Goal: Use online tool/utility: Utilize a website feature to perform a specific function

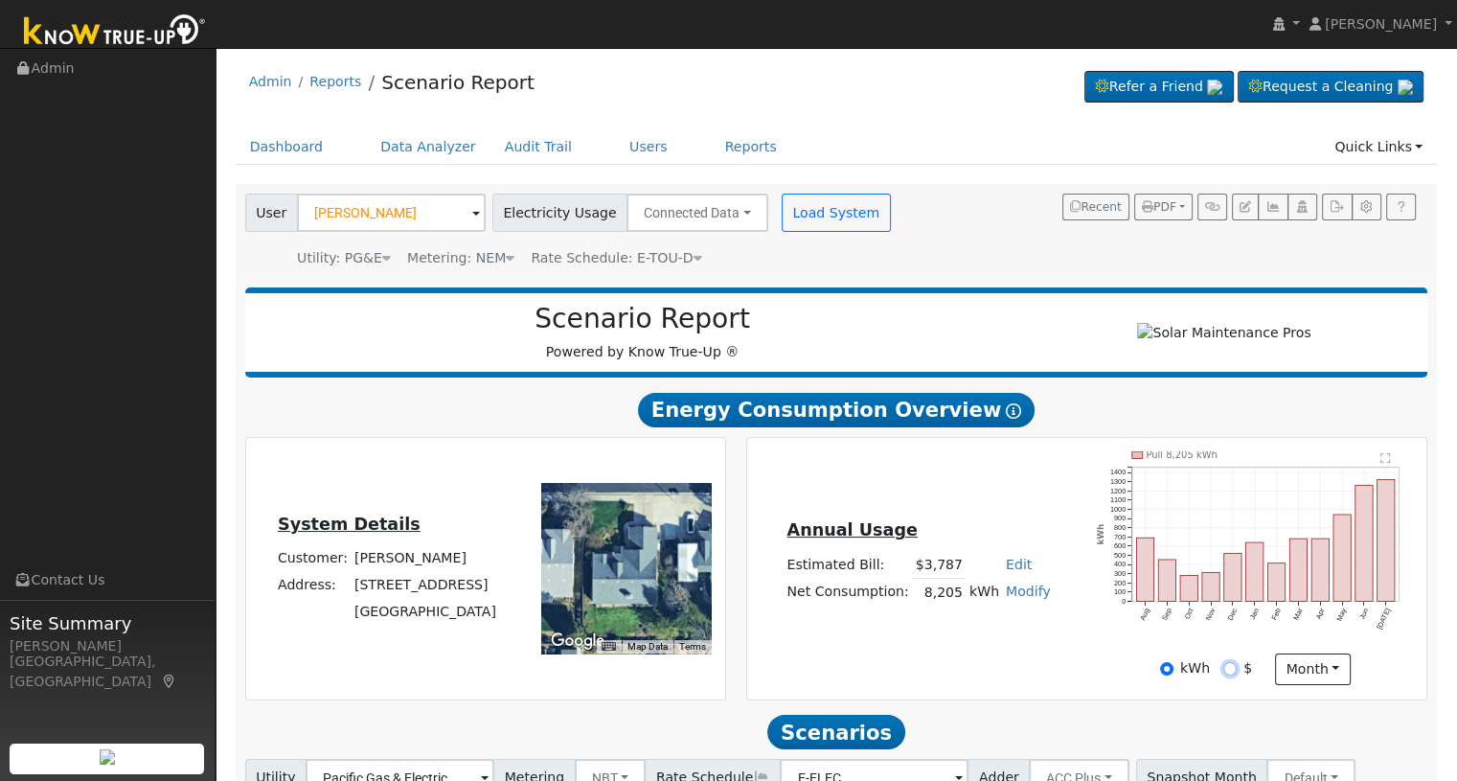
click at [1233, 673] on input "$" at bounding box center [1229, 668] width 13 height 13
radio input "true"
radio input "false"
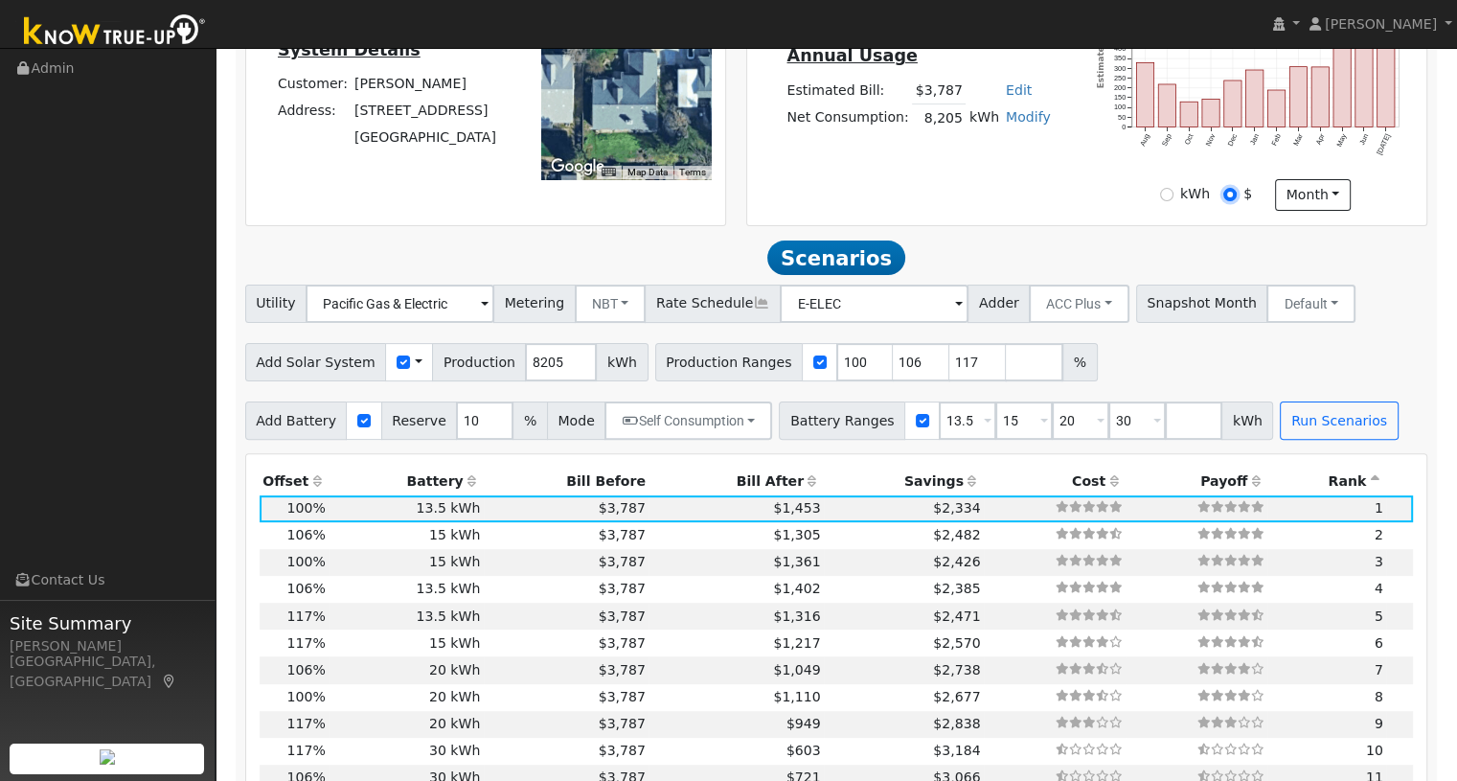
scroll to position [510, 0]
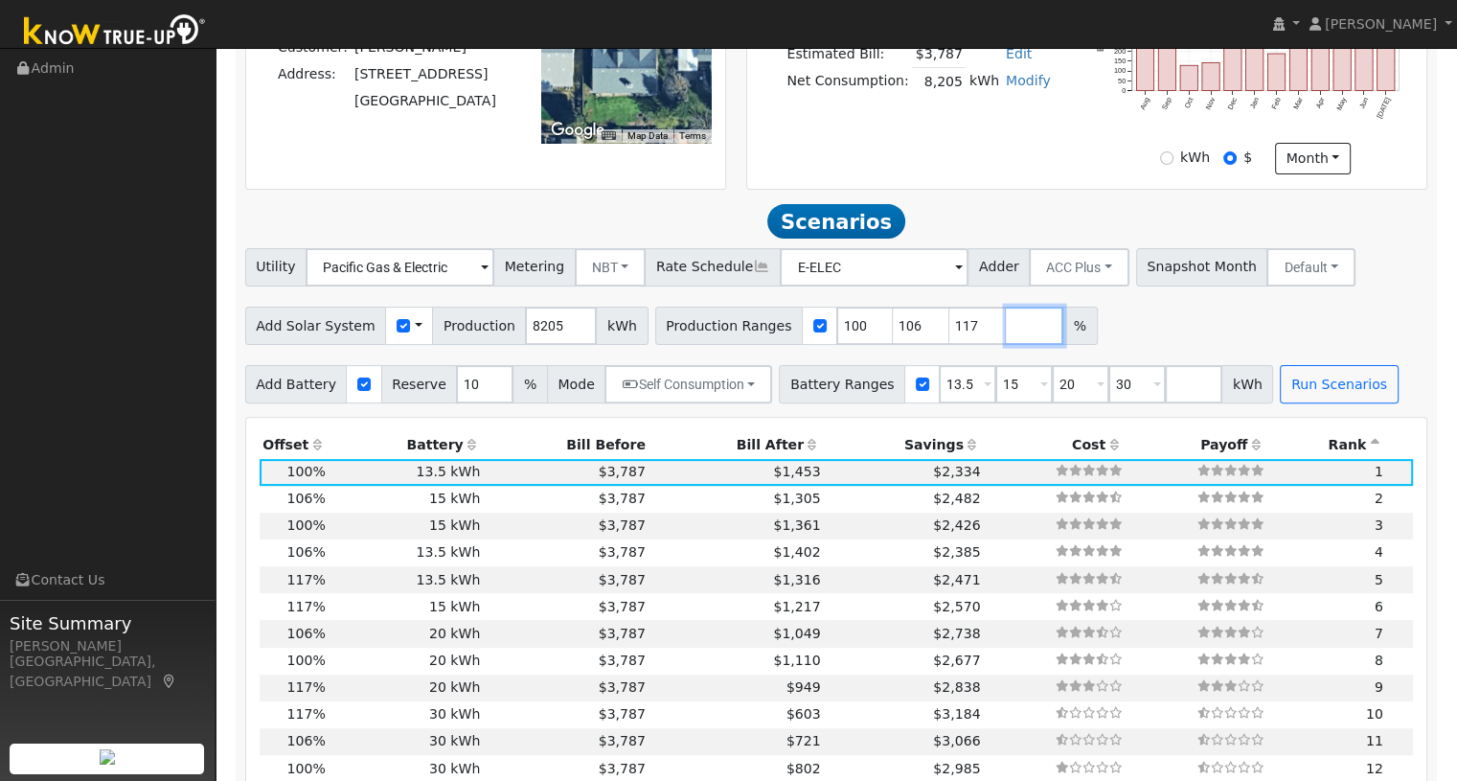
click at [1006, 325] on input "number" at bounding box center [1034, 325] width 57 height 38
type input "122"
click at [1332, 397] on button "Run Scenarios" at bounding box center [1339, 384] width 118 height 38
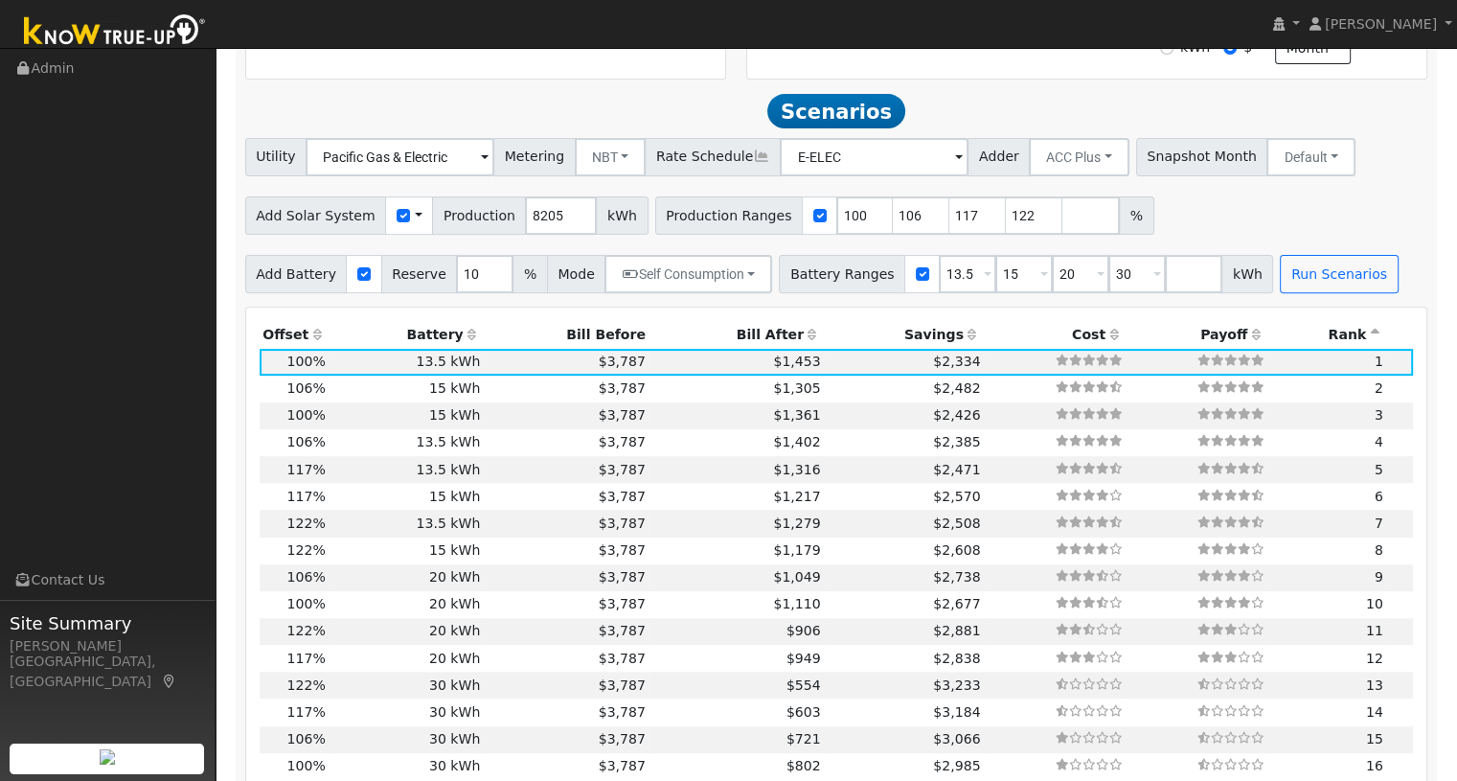
scroll to position [663, 0]
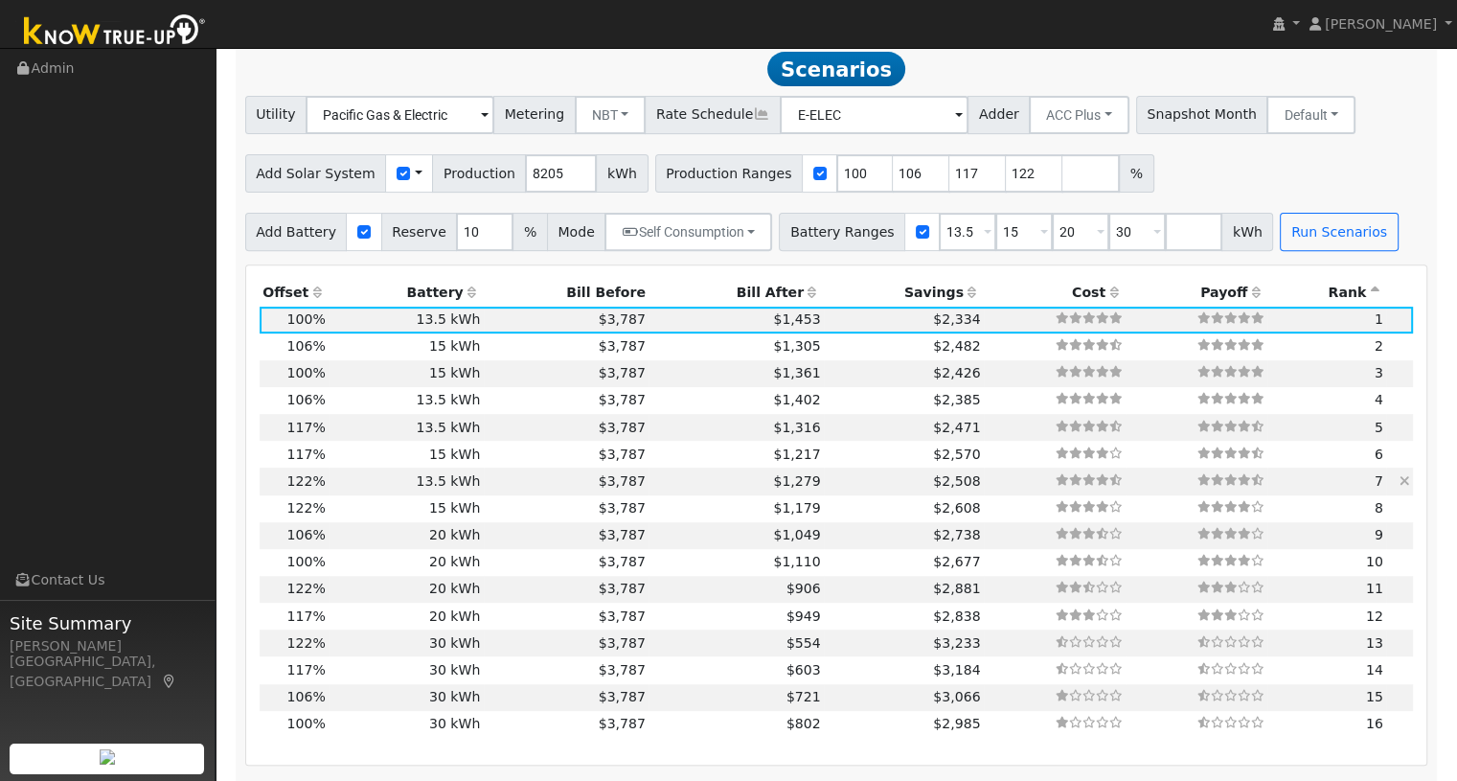
click at [462, 491] on td "13.5 kWh" at bounding box center [406, 480] width 155 height 27
type input "$23,357"
type input "$11,867"
type input "6.7"
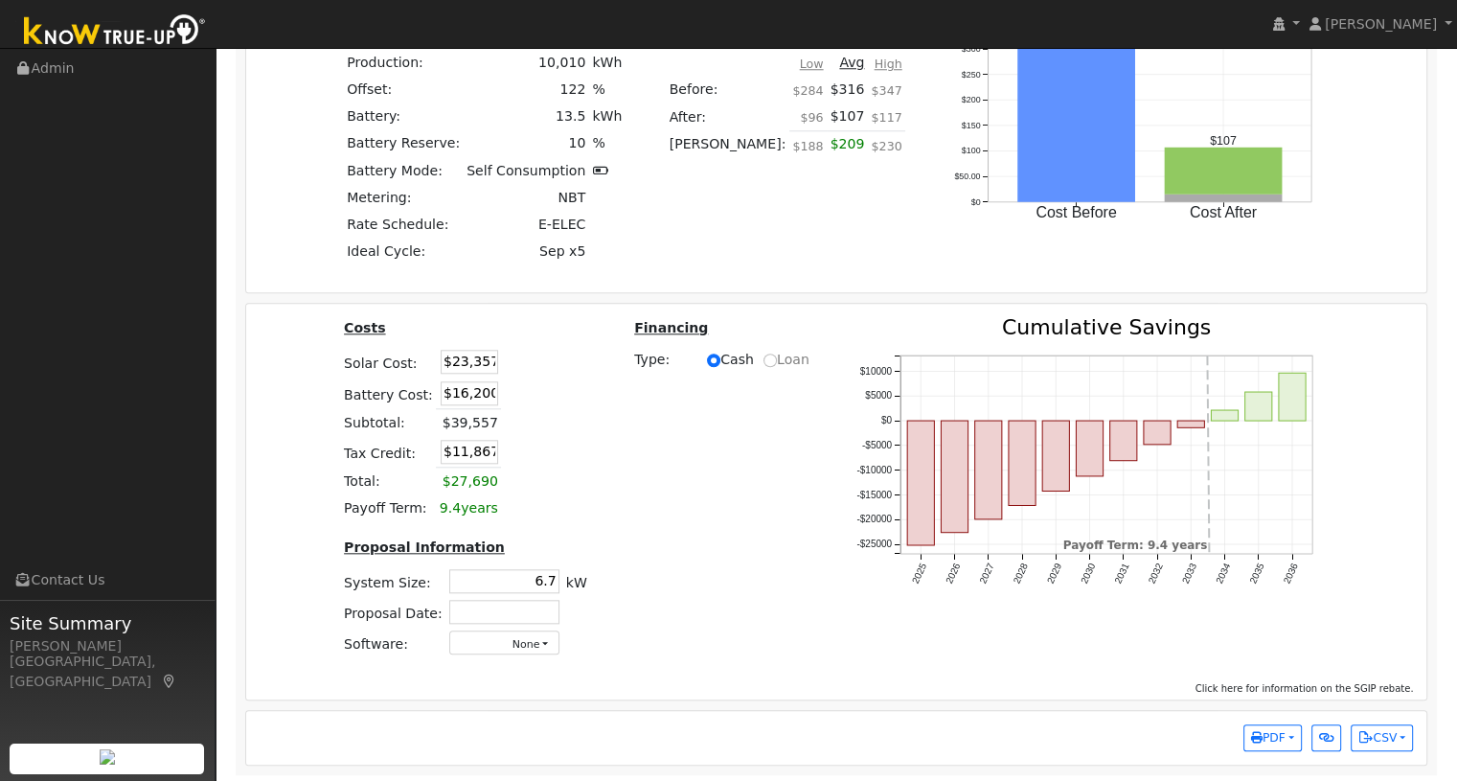
scroll to position [1852, 0]
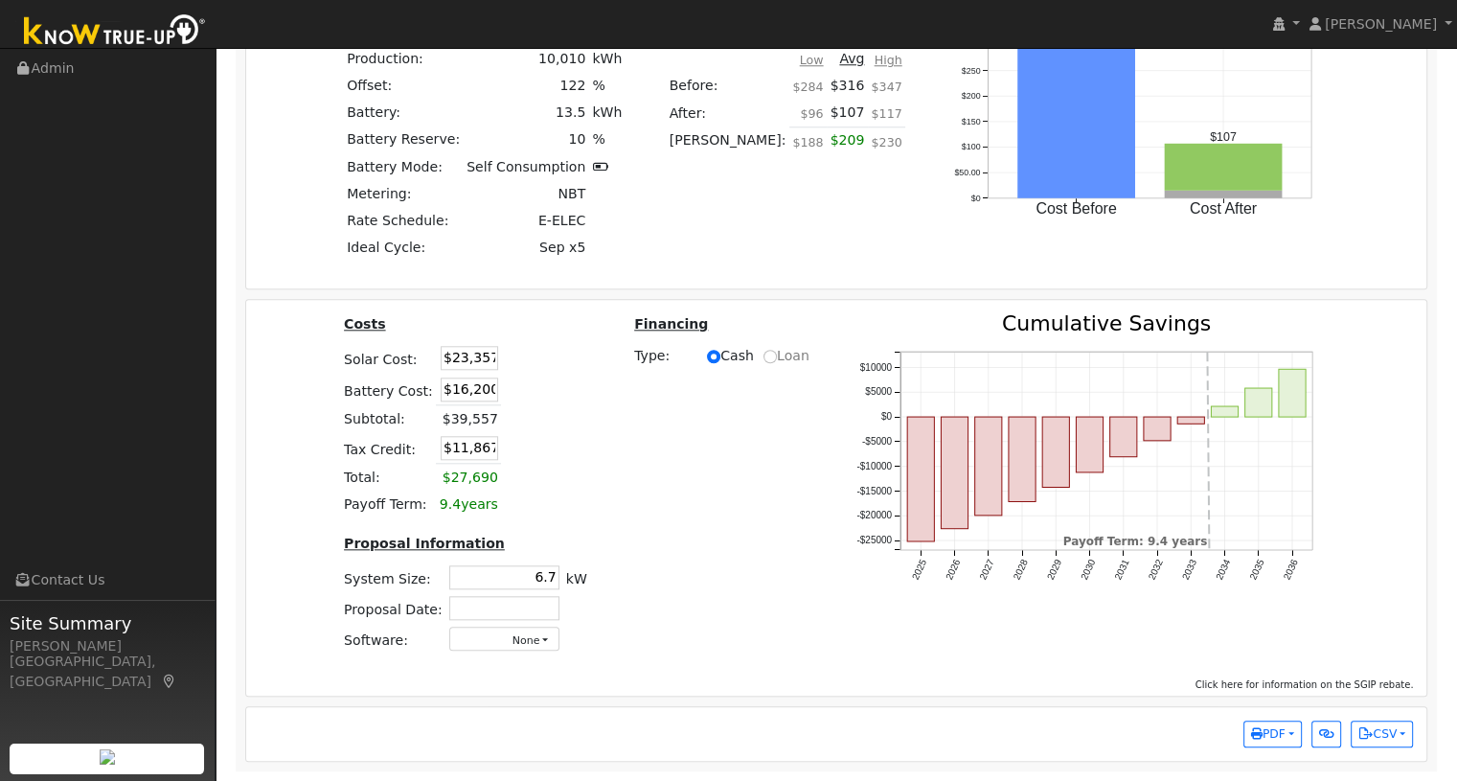
drag, startPoint x: 449, startPoint y: 394, endPoint x: 509, endPoint y: 394, distance: 59.4
click at [509, 394] on tr "Battery Cost: $16,200" at bounding box center [466, 390] width 250 height 32
type input "$14,900"
type input "$11,477"
type input "$23,900"
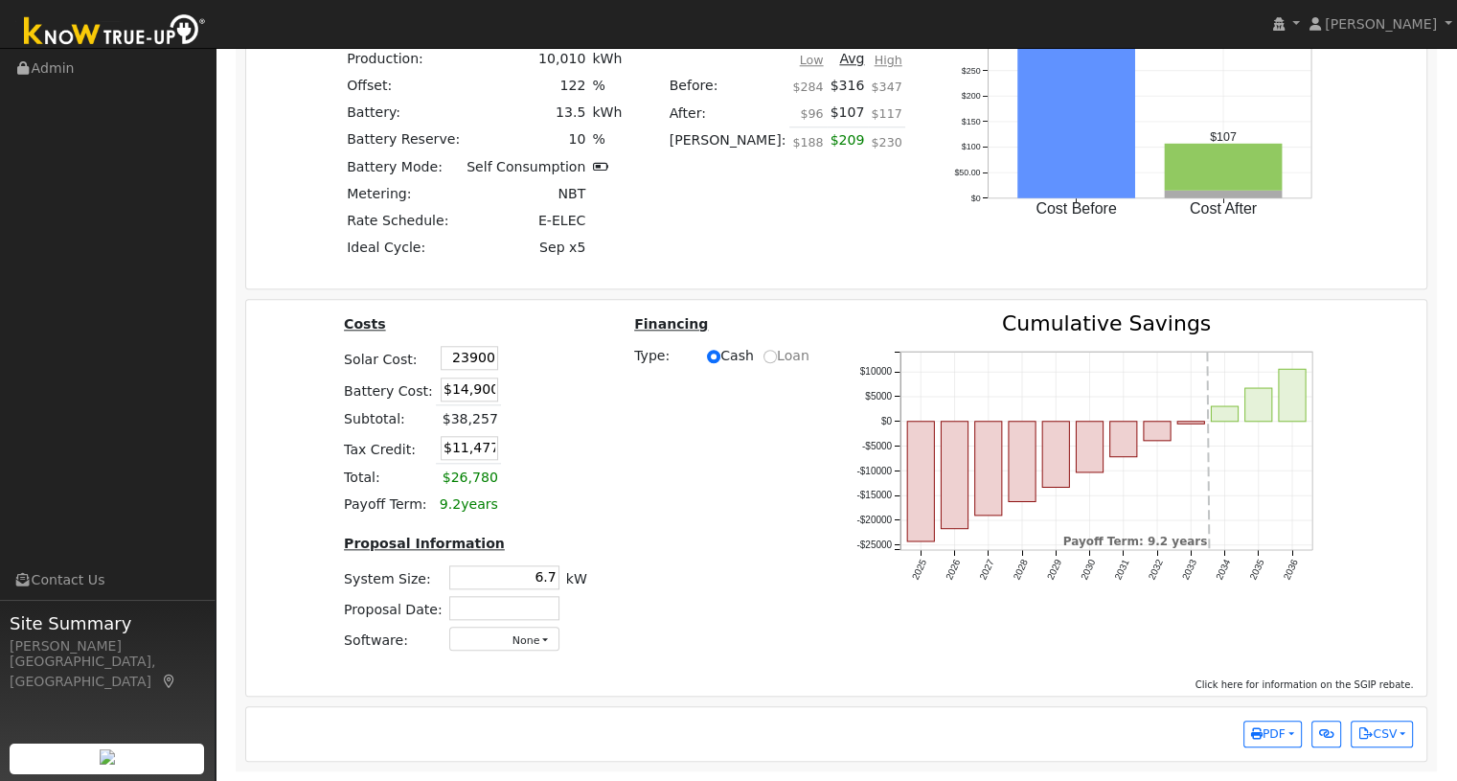
type input "$11,640"
click at [560, 410] on table "Costs Solar Cost: $23,900 Battery Cost: $14,900 Subtotal: $38,800 Tax Credit: $…" at bounding box center [466, 415] width 250 height 205
click at [544, 574] on input "6.7" at bounding box center [504, 577] width 110 height 24
click at [632, 536] on div "Costs Solar Cost: $23,900 Battery Cost: $14,900 Subtotal: $38,800 Tax Credit: $…" at bounding box center [836, 490] width 1194 height 354
click at [530, 580] on input "7.0" at bounding box center [504, 577] width 110 height 24
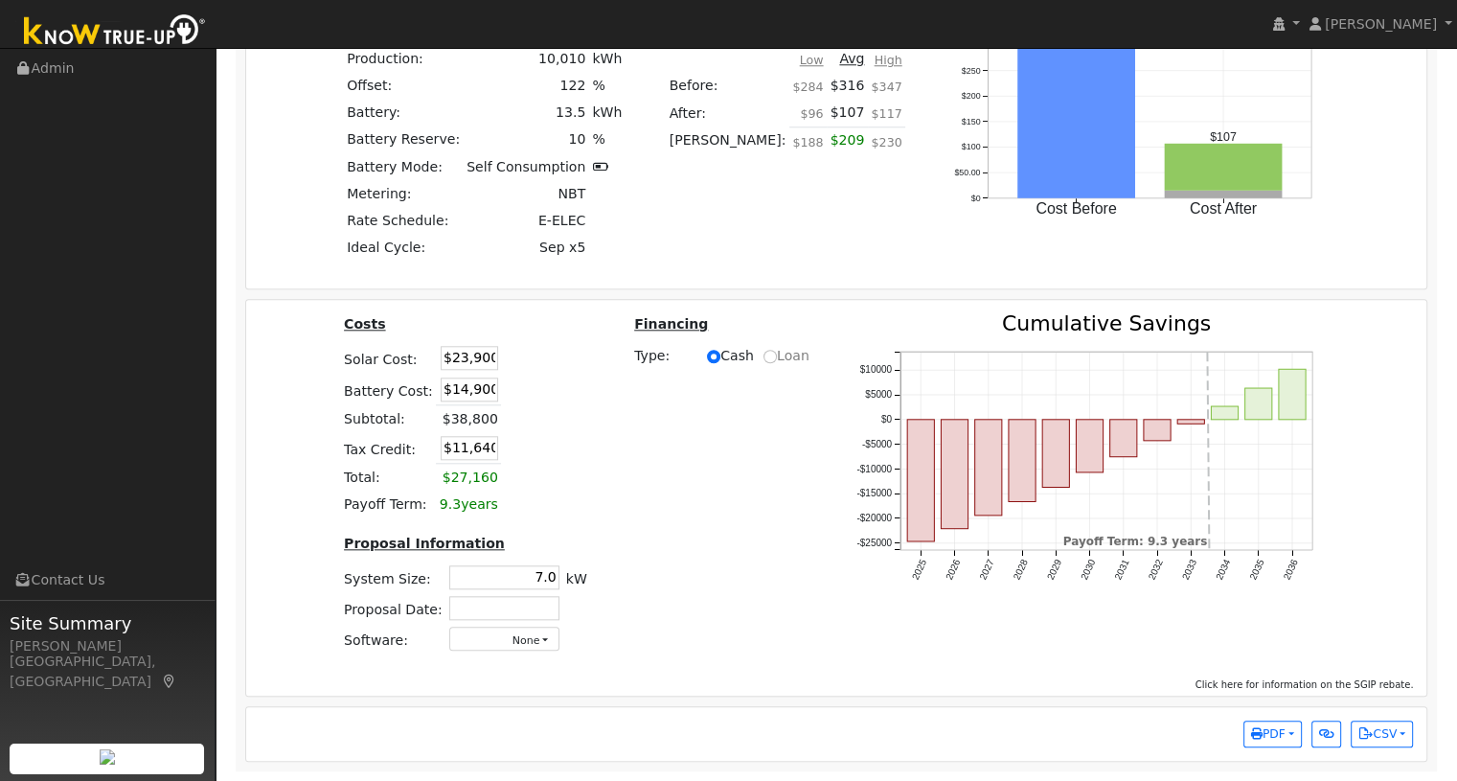
drag, startPoint x: 540, startPoint y: 579, endPoint x: 574, endPoint y: 582, distance: 33.6
click at [574, 582] on tr "System Size: 7.0 7.0 kW" at bounding box center [466, 577] width 250 height 31
type input "7"
type input "7.0"
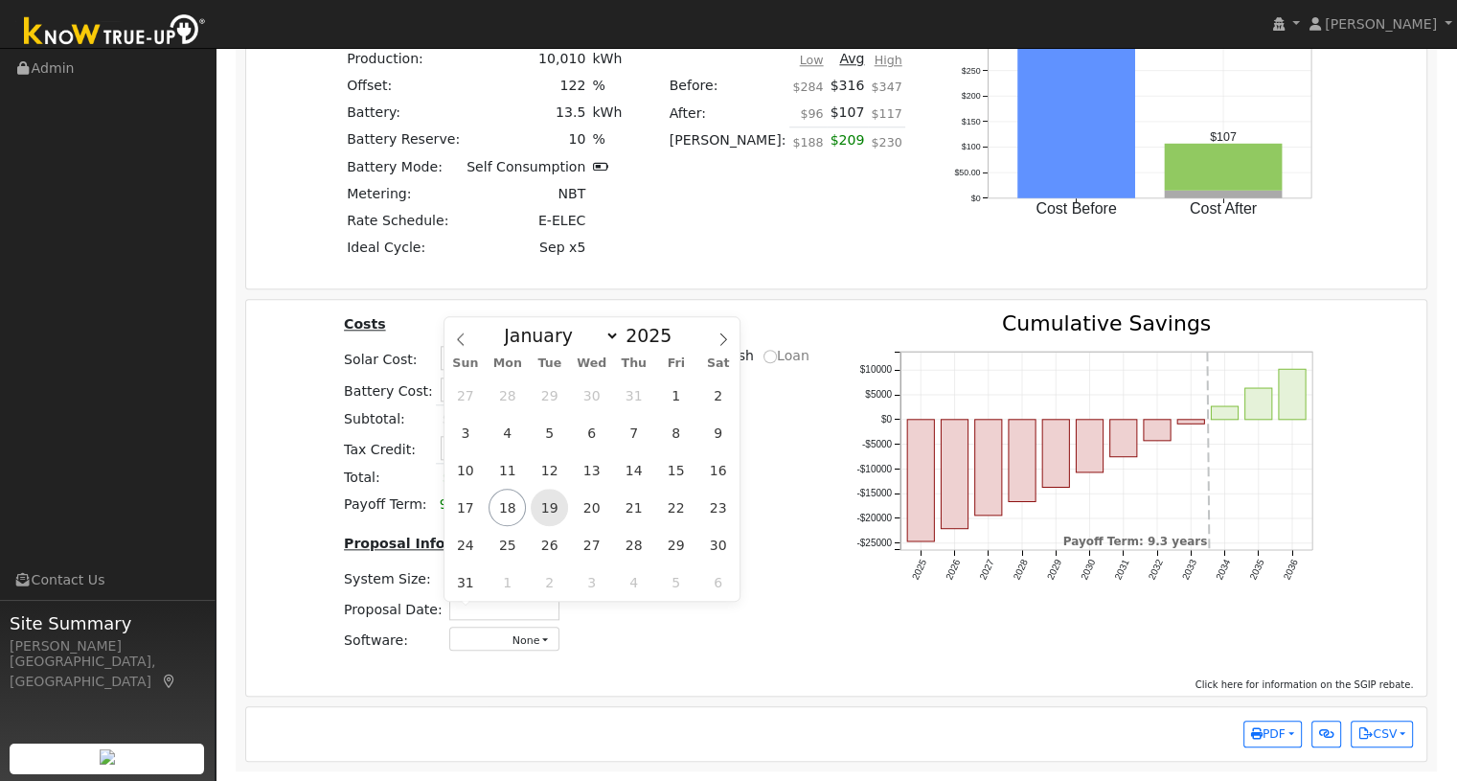
click at [550, 510] on span "19" at bounding box center [549, 506] width 37 height 37
type input "[DATE]"
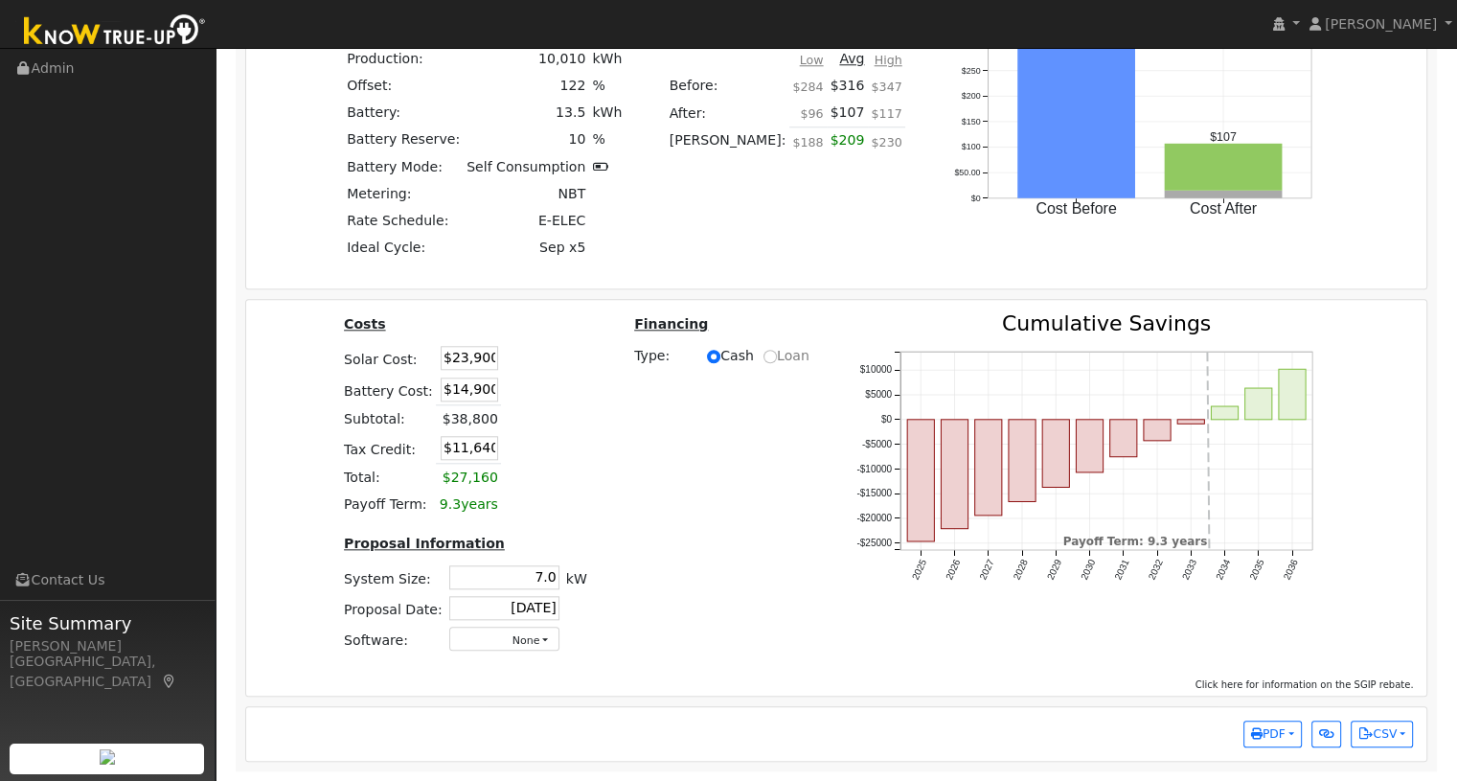
click at [713, 605] on div "Costs Solar Cost: $23,900 Battery Cost: $14,900 Subtotal: $38,800 Tax Credit: $…" at bounding box center [836, 490] width 1194 height 354
click at [1275, 742] on button "PDF" at bounding box center [1272, 733] width 58 height 27
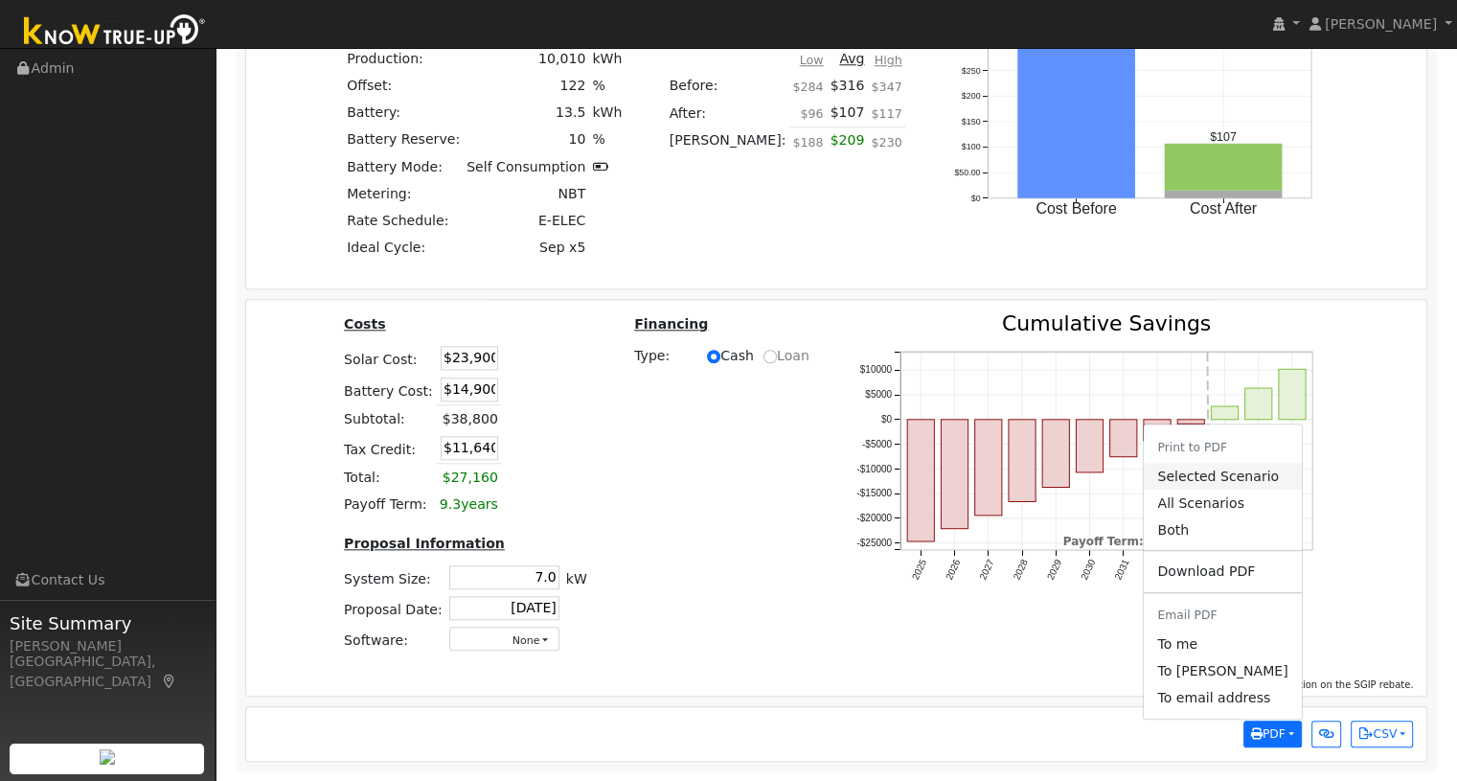
click at [1220, 484] on link "Selected Scenario" at bounding box center [1222, 476] width 157 height 27
